Goal: Find specific page/section: Find specific page/section

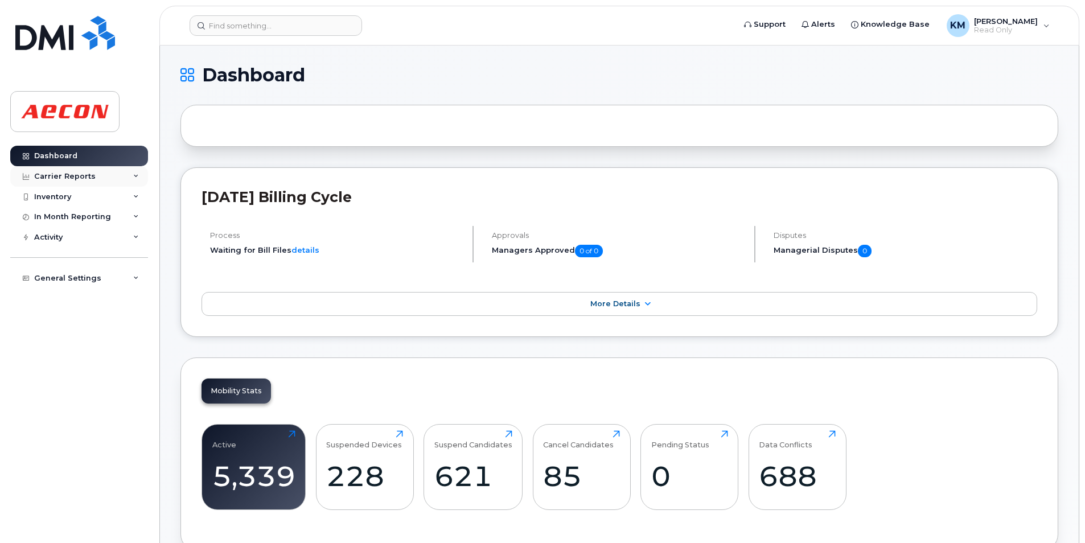
click at [111, 182] on div "Carrier Reports" at bounding box center [79, 176] width 138 height 20
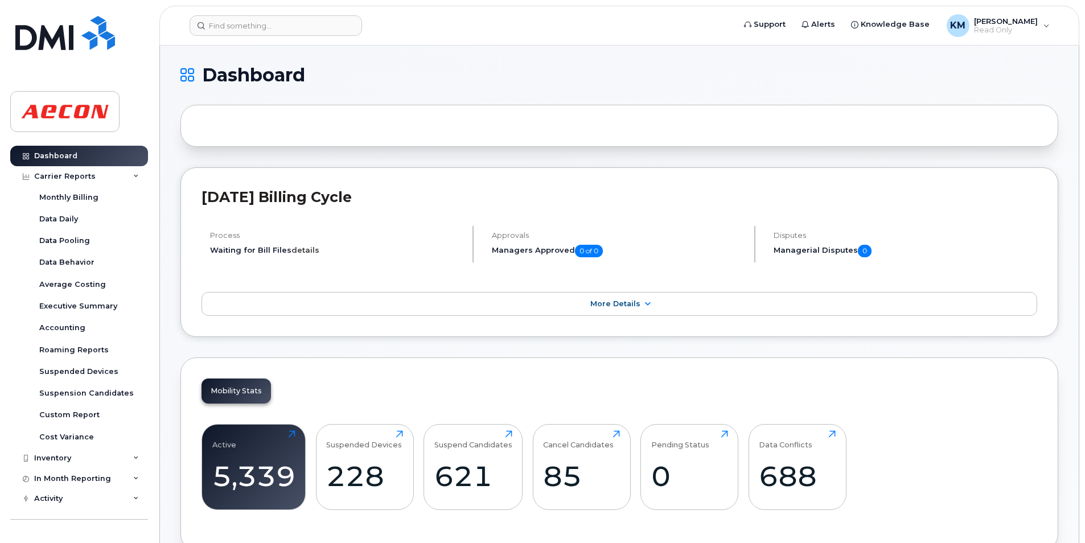
click at [305, 251] on link "details" at bounding box center [306, 249] width 28 height 9
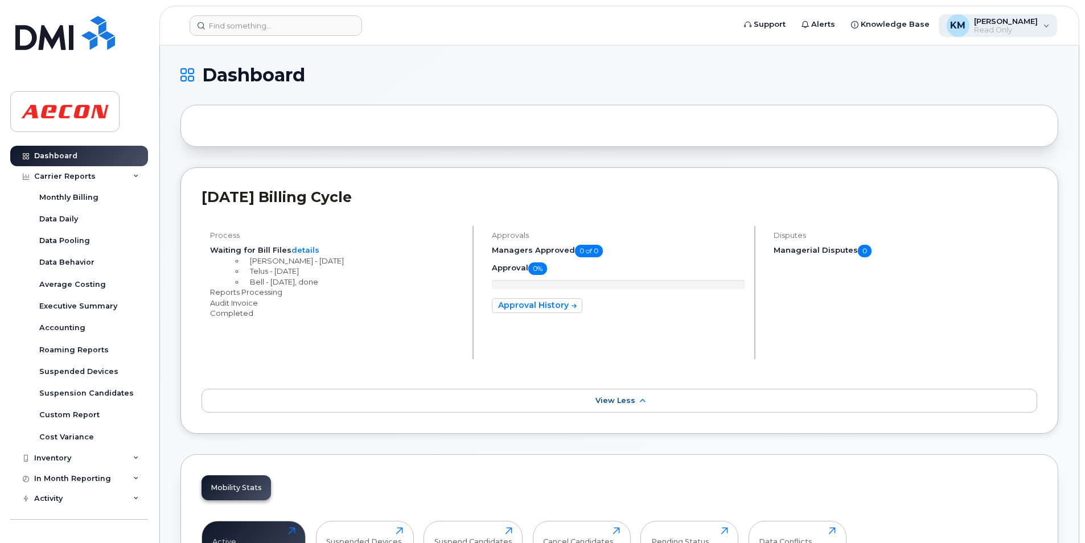
click at [1012, 35] on div "KM Kezia Mathew Read Only" at bounding box center [998, 25] width 119 height 23
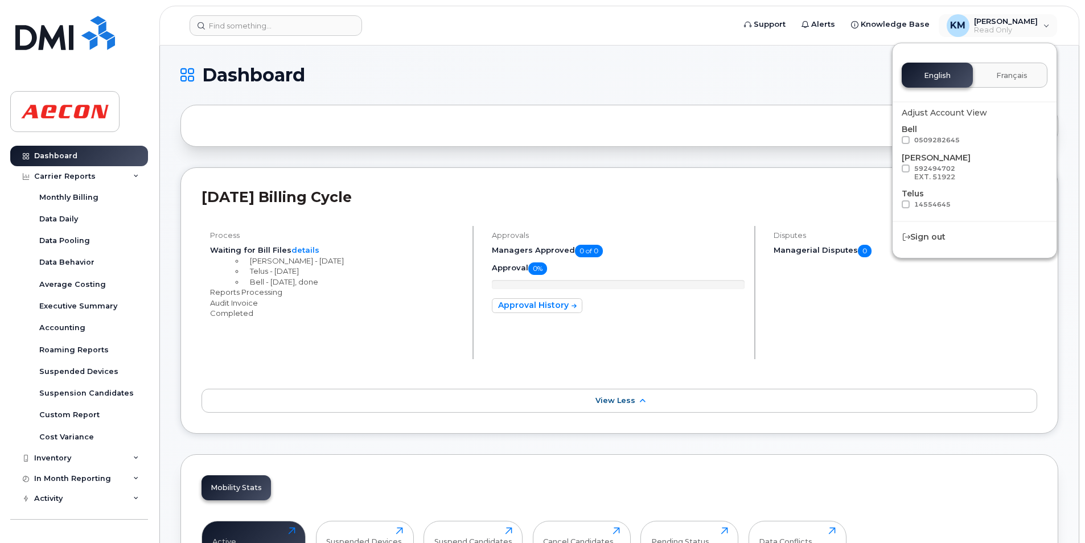
click at [750, 108] on div at bounding box center [620, 126] width 878 height 42
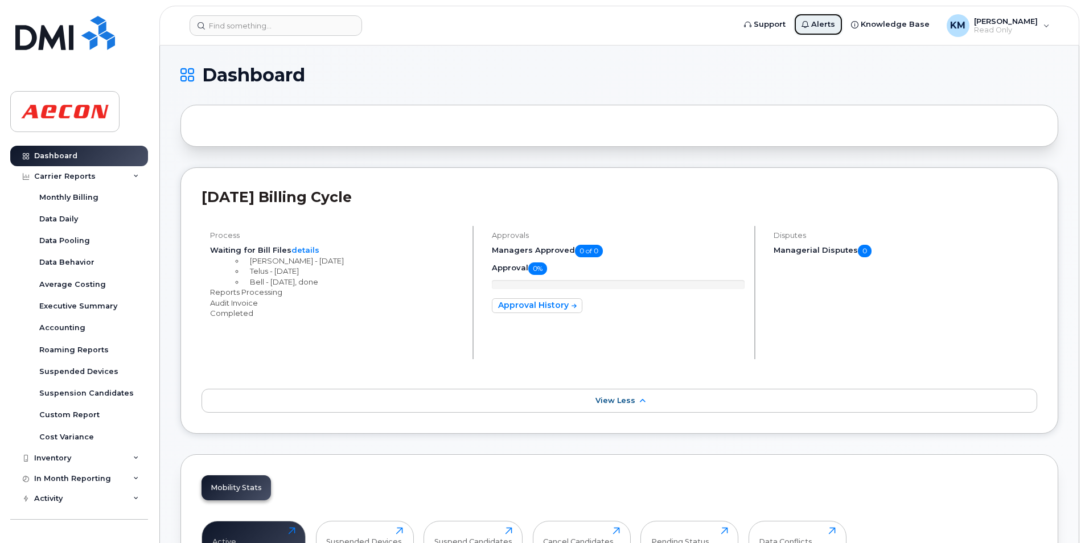
click at [809, 22] on icon at bounding box center [805, 24] width 7 height 7
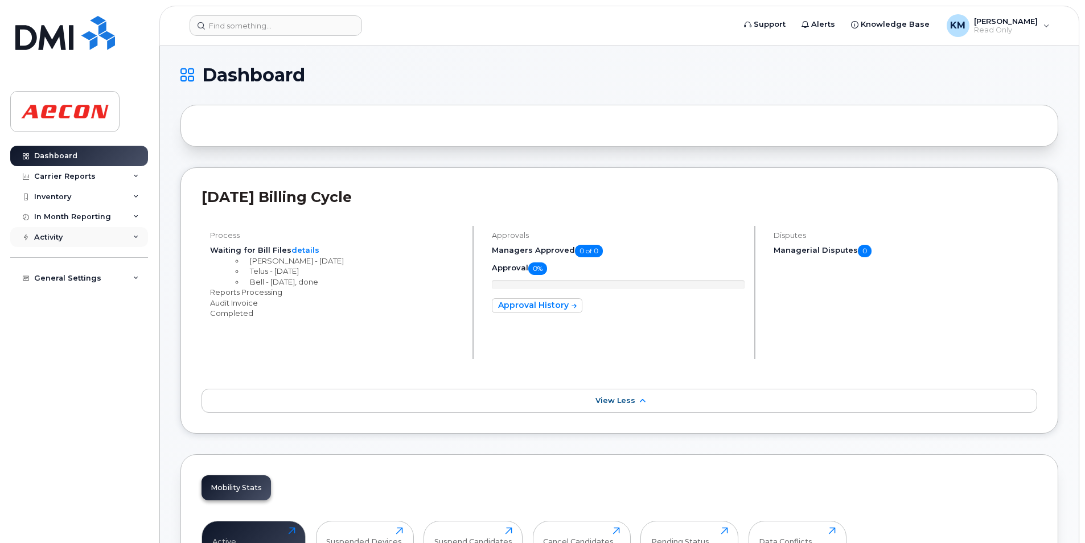
click at [88, 243] on div "Activity" at bounding box center [79, 237] width 138 height 20
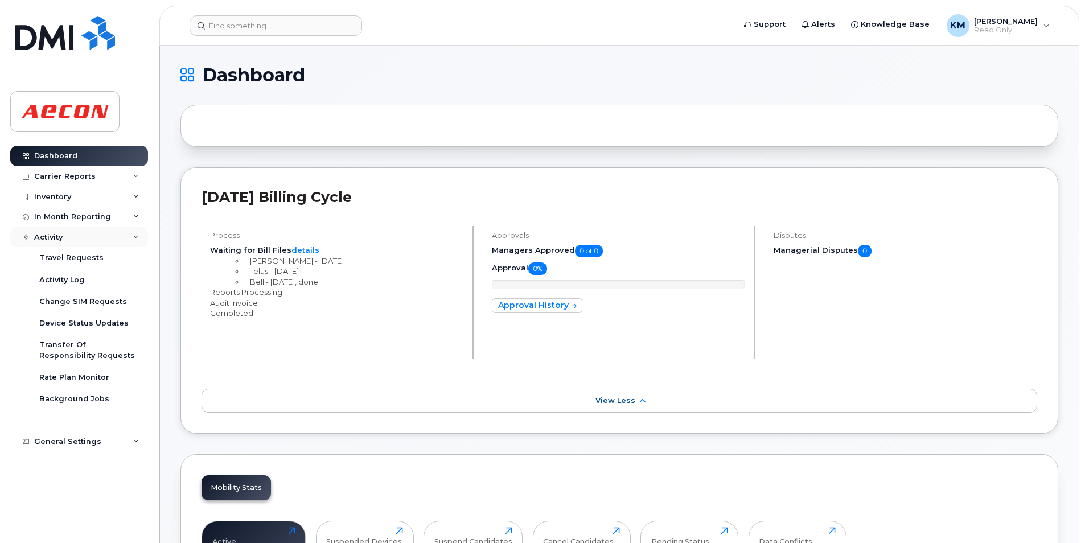
click at [88, 243] on div "Activity" at bounding box center [79, 237] width 138 height 20
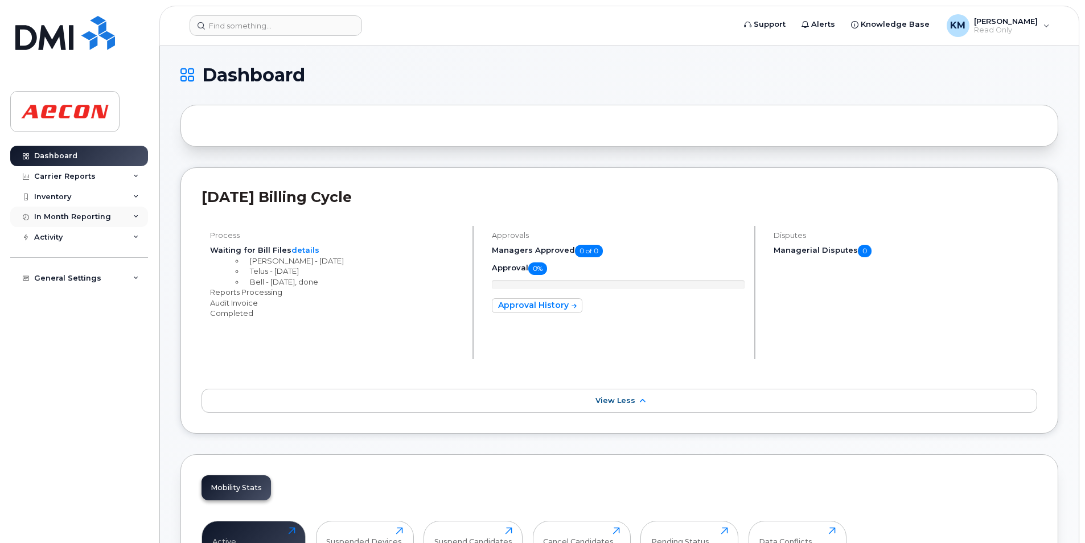
click at [121, 217] on div "In Month Reporting" at bounding box center [79, 217] width 138 height 20
click at [124, 195] on div "Inventory" at bounding box center [79, 197] width 138 height 20
click at [127, 182] on div "Carrier Reports" at bounding box center [79, 176] width 138 height 20
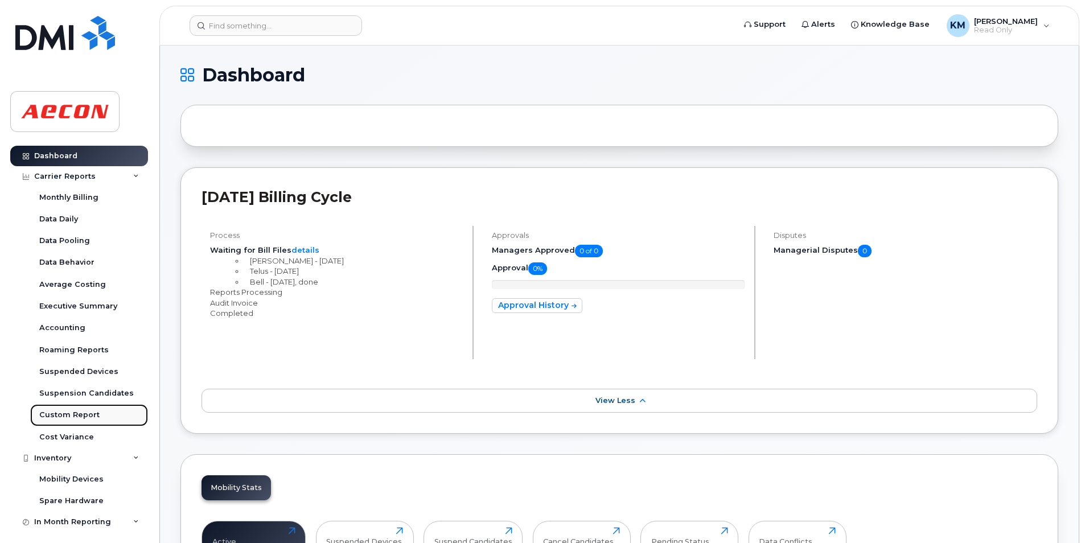
click at [124, 425] on link "Custom Report" at bounding box center [89, 415] width 118 height 22
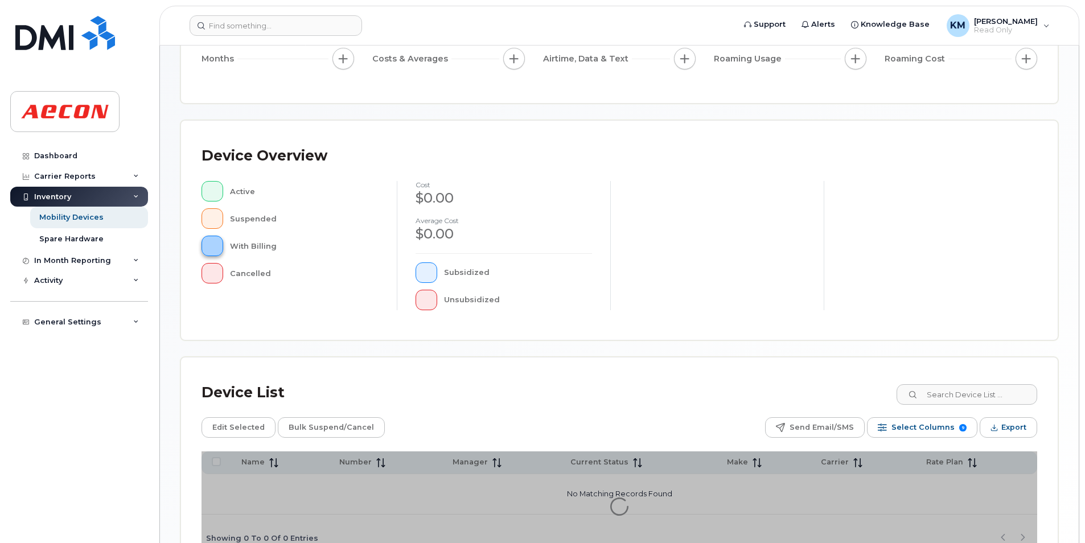
scroll to position [240, 0]
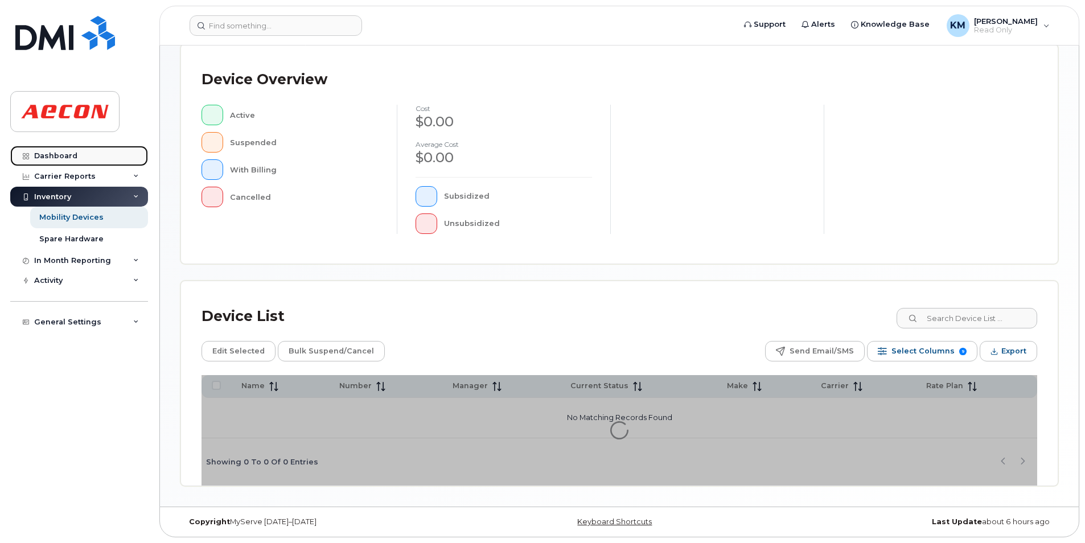
click at [43, 151] on div "Dashboard" at bounding box center [55, 155] width 43 height 9
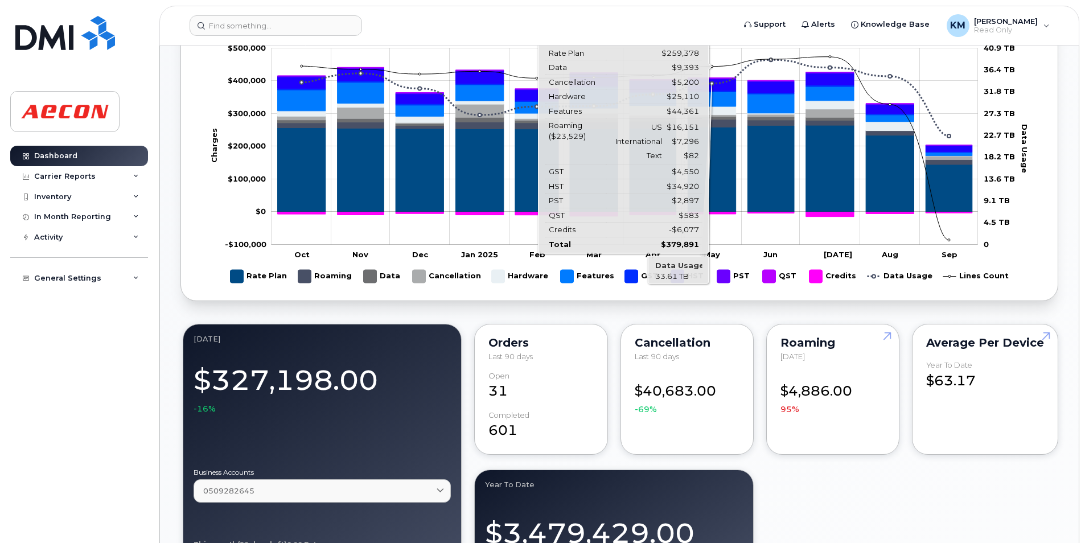
scroll to position [466, 0]
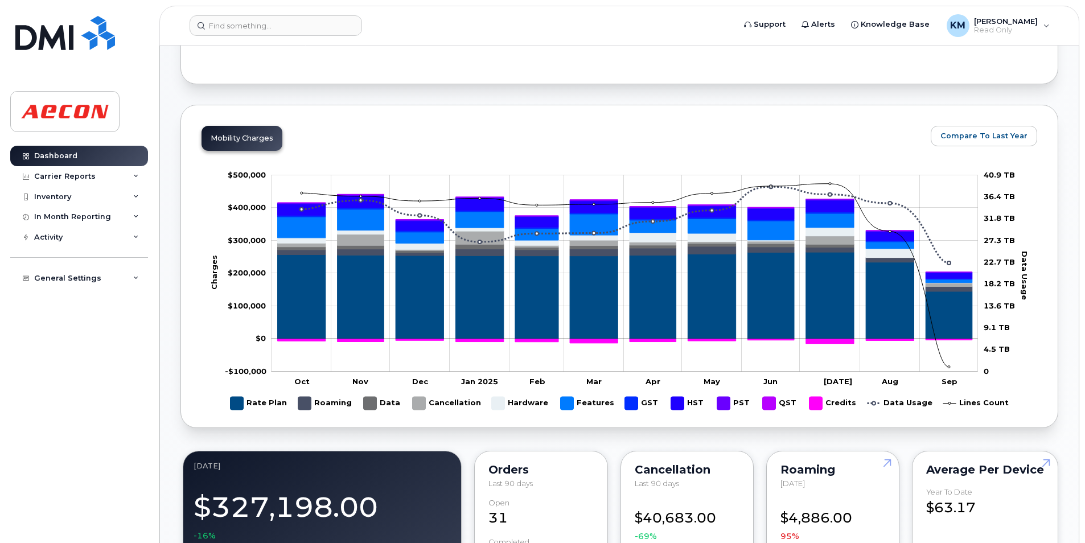
click at [878, 118] on div "Mobility Charges Compare To Last Year Zoom Out Charges -$100,000 -$300,000 -$20…" at bounding box center [620, 266] width 878 height 323
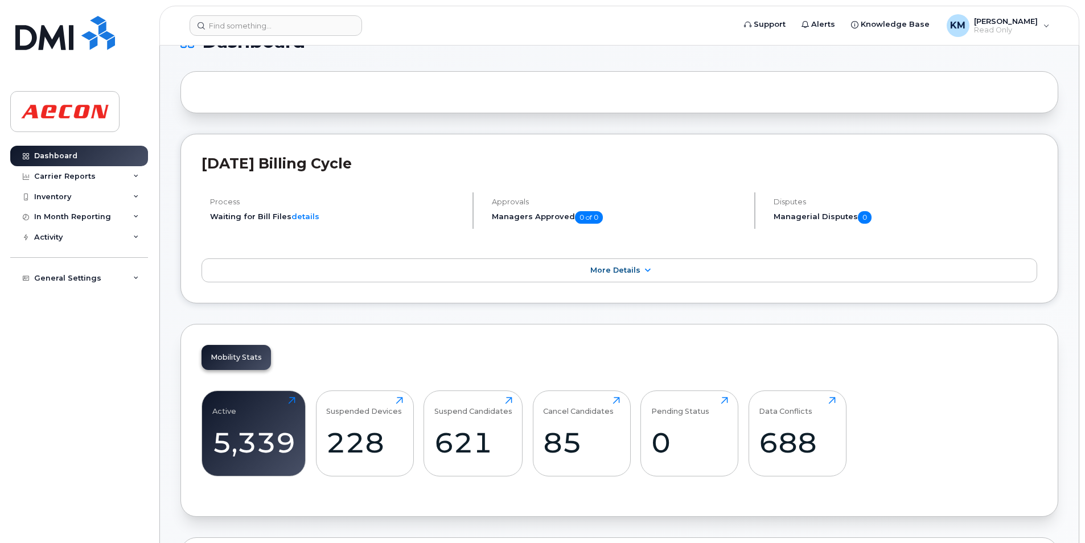
scroll to position [0, 0]
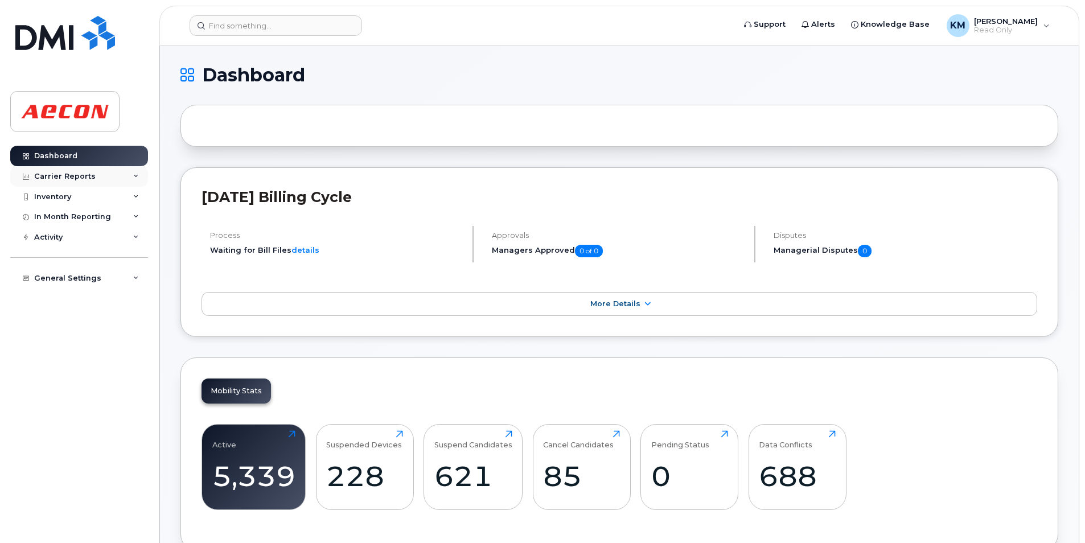
click at [113, 170] on div "Carrier Reports" at bounding box center [79, 176] width 138 height 20
